Goal: Information Seeking & Learning: Compare options

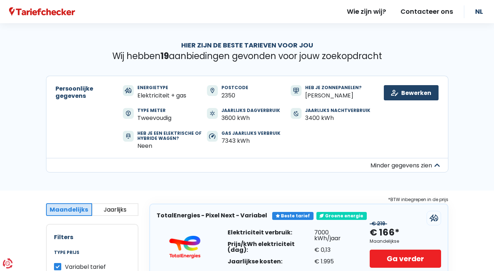
scroll to position [132, 0]
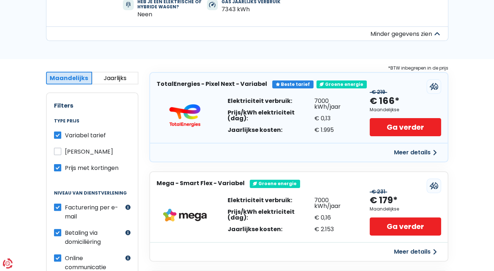
click at [119, 78] on button "Jaarlijks" at bounding box center [115, 78] width 46 height 13
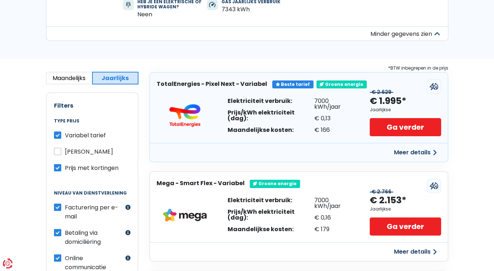
click at [71, 79] on button "Maandelijks" at bounding box center [69, 78] width 46 height 13
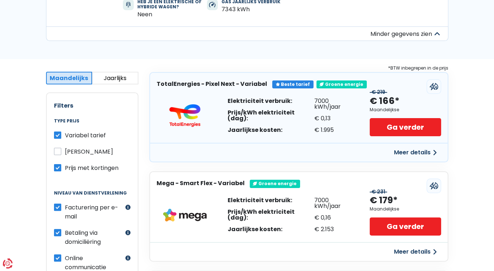
click at [65, 150] on label "[PERSON_NAME]" at bounding box center [89, 151] width 48 height 9
click at [57, 150] on input "[PERSON_NAME]" at bounding box center [57, 150] width 7 height 7
checkbox input "true"
click at [418, 151] on button "Meer details" at bounding box center [414, 152] width 51 height 13
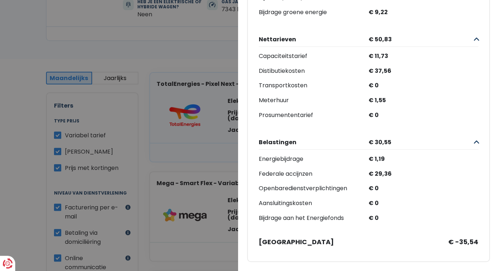
scroll to position [0, 0]
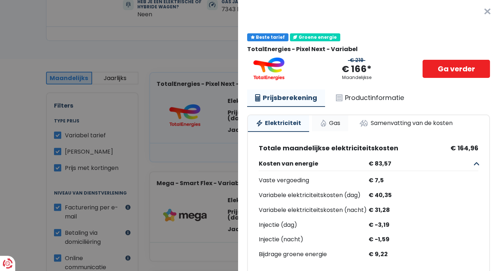
click at [333, 120] on link "Gas" at bounding box center [330, 123] width 36 height 16
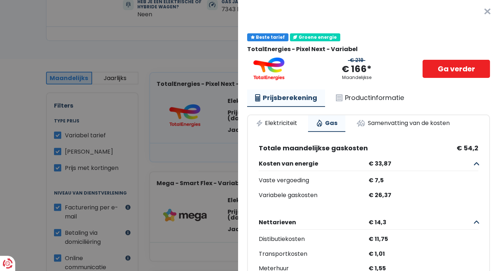
click at [404, 18] on Variabel___BV_modal_header_ "Plus de détails - TotalEnergies ×" at bounding box center [368, 11] width 261 height 23
click at [386, 121] on link "Samenvatting van de kosten" at bounding box center [402, 123] width 109 height 16
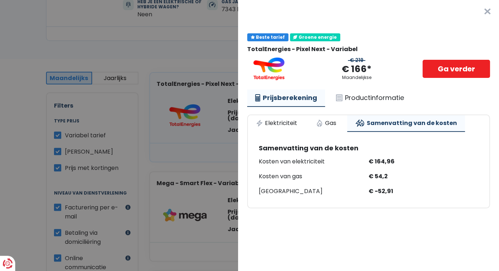
click at [476, 13] on button "×" at bounding box center [487, 11] width 23 height 23
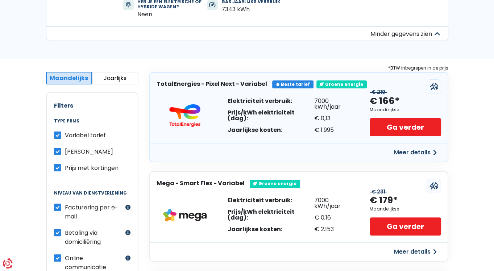
scroll to position [220, 0]
